Goal: Information Seeking & Learning: Learn about a topic

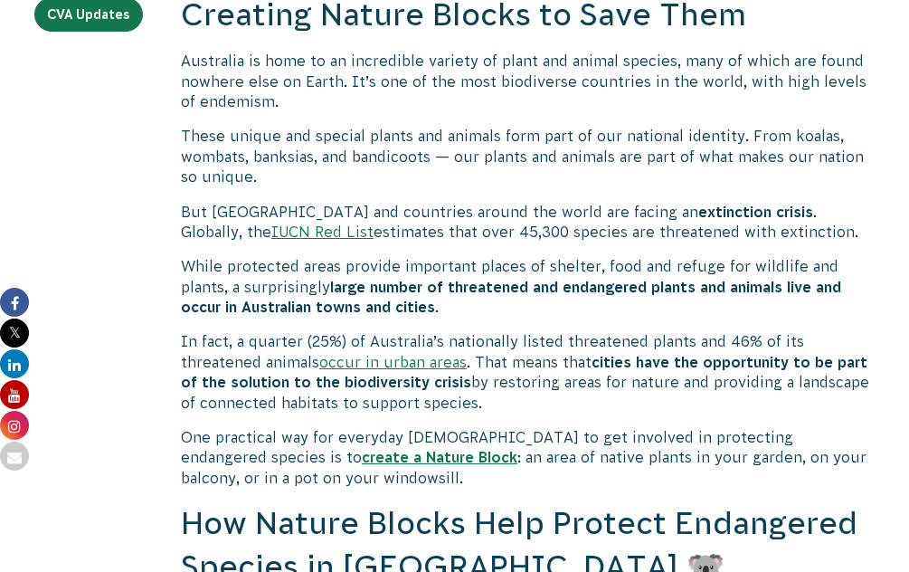
scroll to position [623, 0]
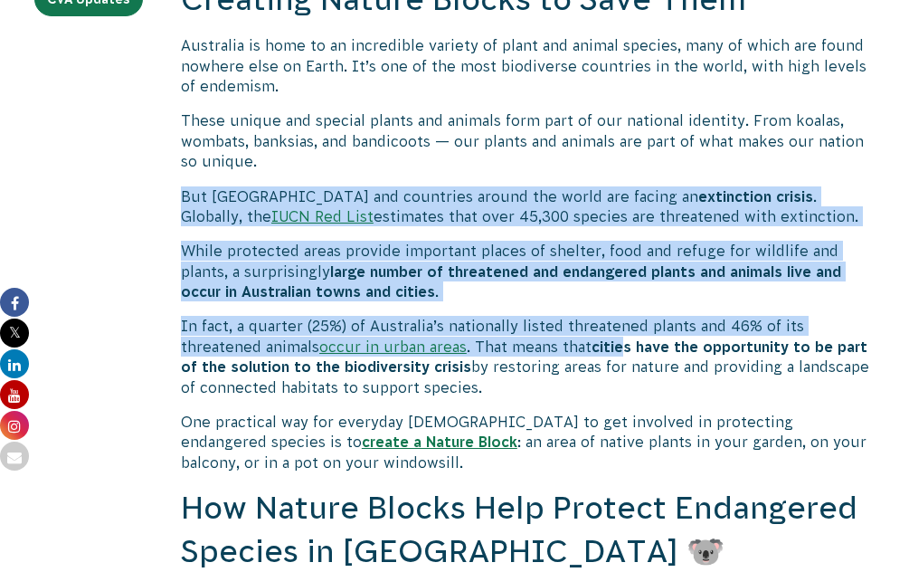
drag, startPoint x: 644, startPoint y: 153, endPoint x: 627, endPoint y: 350, distance: 198.0
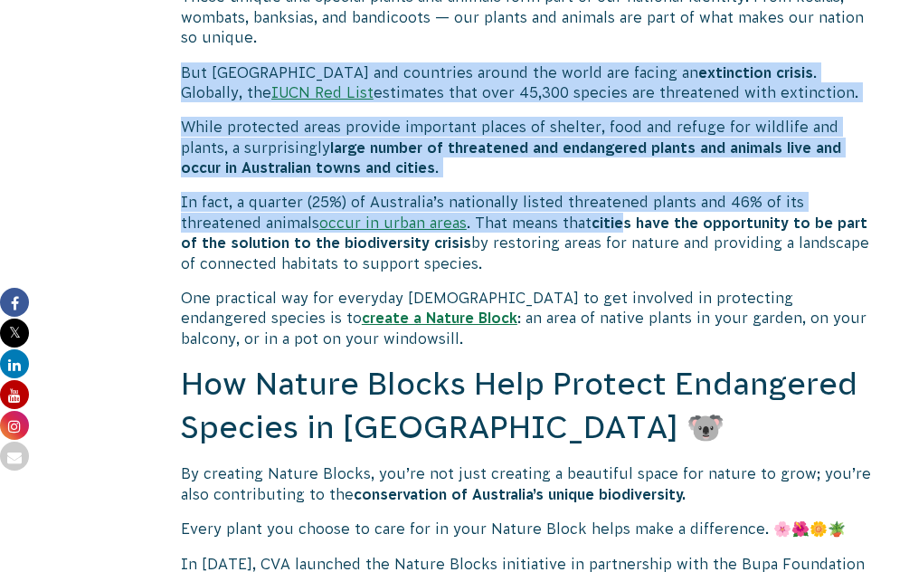
scroll to position [819, 0]
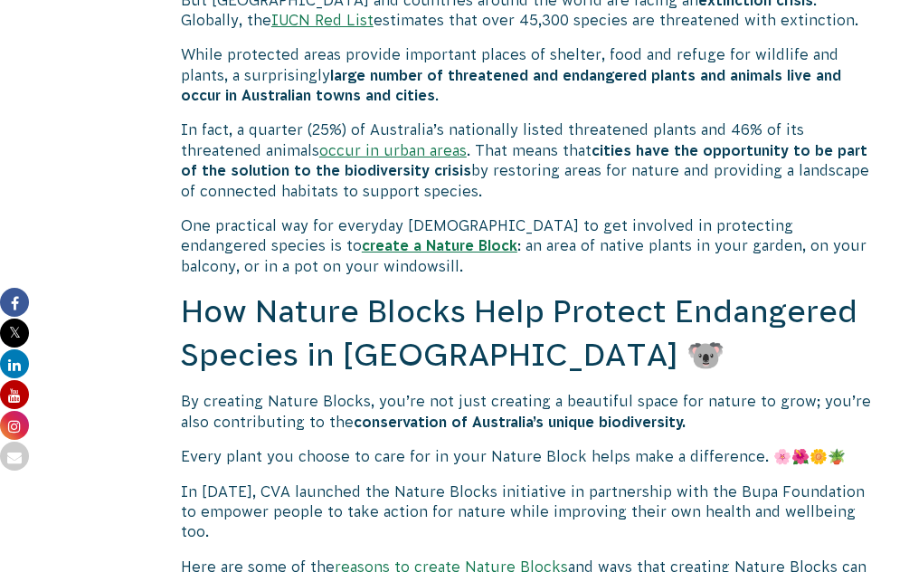
click at [626, 347] on h2 "How Nature Blocks Help Protect Endangered Species in [GEOGRAPHIC_DATA] 🐨" at bounding box center [528, 333] width 694 height 86
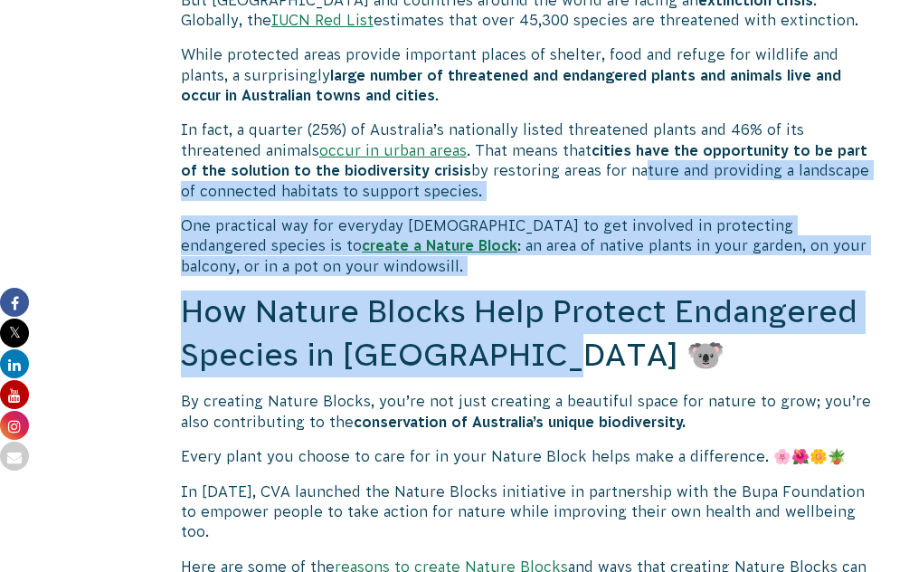
drag, startPoint x: 626, startPoint y: 354, endPoint x: 631, endPoint y: 173, distance: 181.0
click at [631, 173] on p "In fact, a quarter (25%) of Australia’s nationally listed threatened plants and…" at bounding box center [528, 159] width 694 height 81
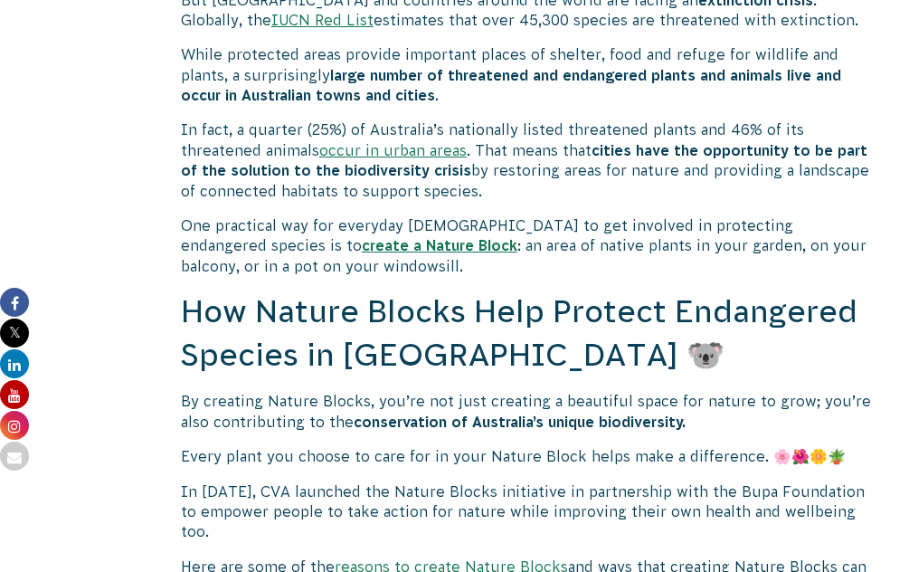
click at [628, 201] on p "In fact, a quarter (25%) of Australia’s nationally listed threatened plants and…" at bounding box center [528, 159] width 694 height 81
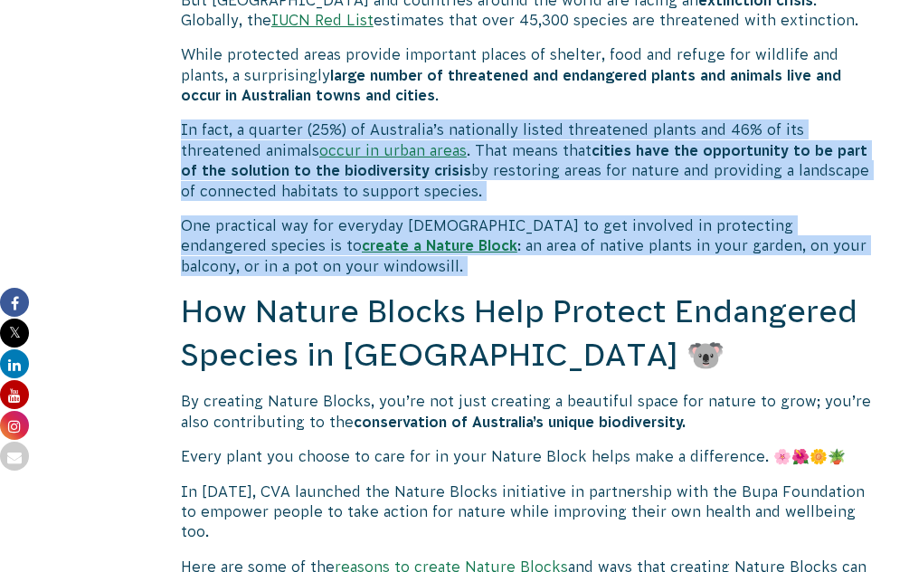
drag, startPoint x: 628, startPoint y: 201, endPoint x: 628, endPoint y: 271, distance: 70.6
click at [628, 271] on p "One practical way for everyday [DEMOGRAPHIC_DATA] to get involved in protecting…" at bounding box center [528, 245] width 694 height 61
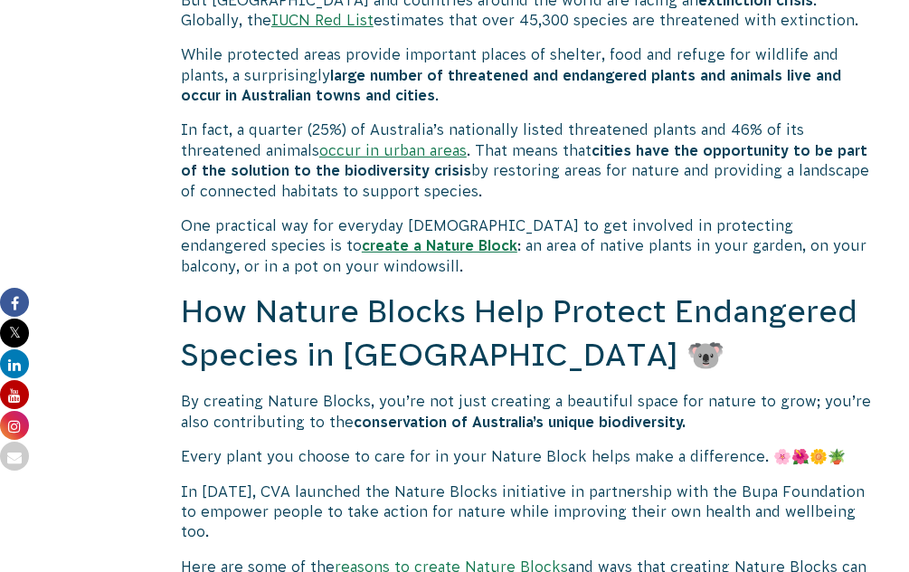
click at [628, 271] on p "One practical way for everyday [DEMOGRAPHIC_DATA] to get involved in protecting…" at bounding box center [528, 245] width 694 height 61
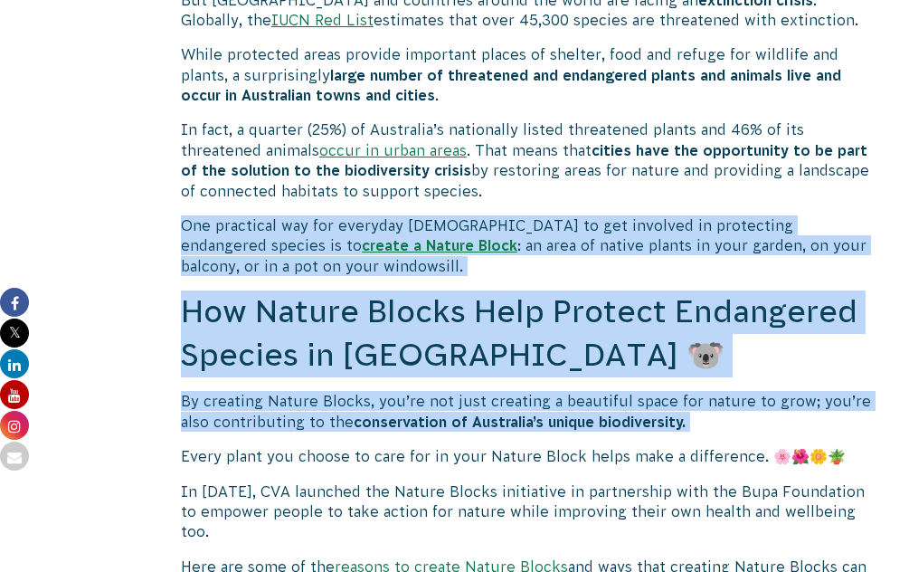
drag, startPoint x: 628, startPoint y: 271, endPoint x: 603, endPoint y: 425, distance: 155.9
click at [603, 425] on b "conservation of Australia’s unique biodiversity." at bounding box center [520, 422] width 332 height 16
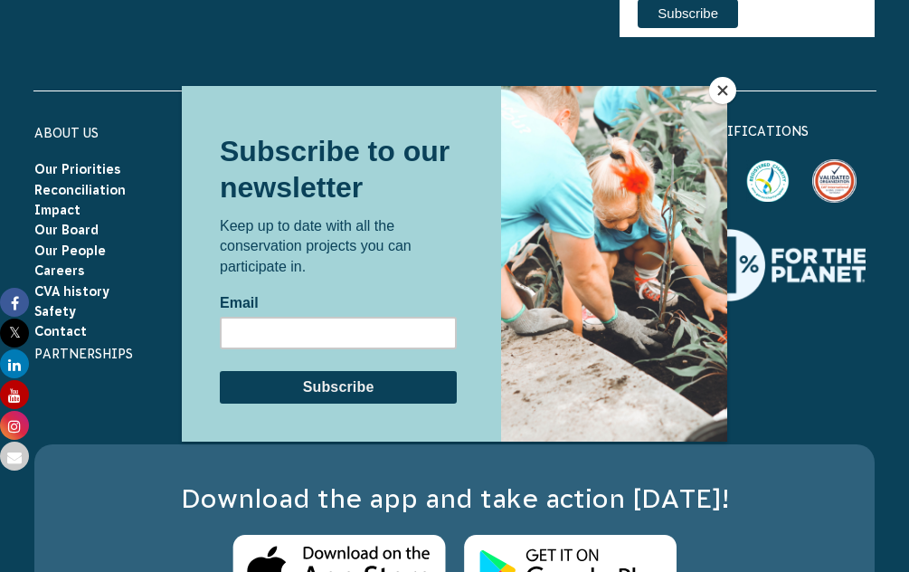
scroll to position [8402, 0]
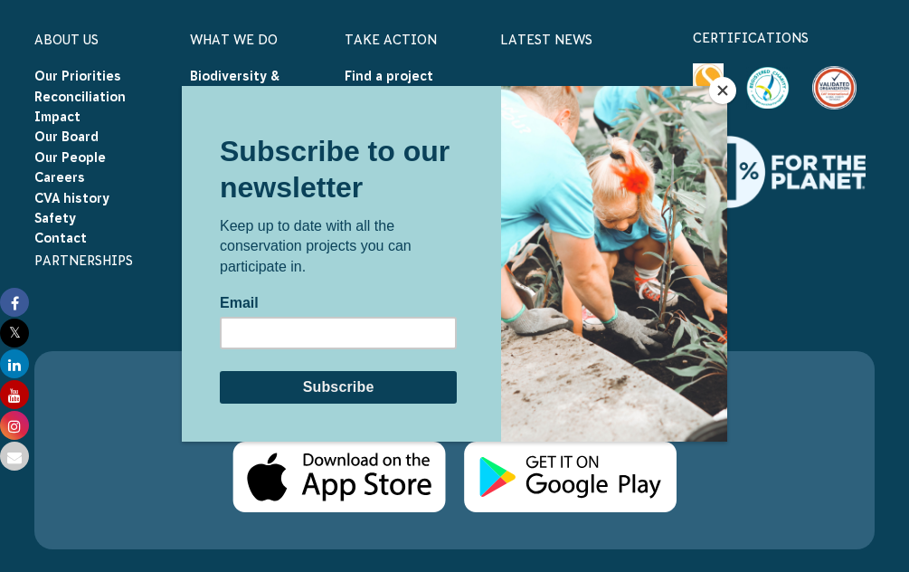
click at [727, 92] on button "Close" at bounding box center [722, 90] width 27 height 27
